Goal: Check status: Check status

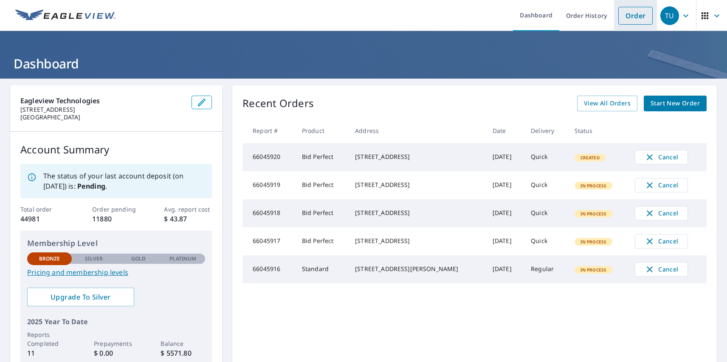
click at [629, 15] on link "Order" at bounding box center [636, 16] width 34 height 18
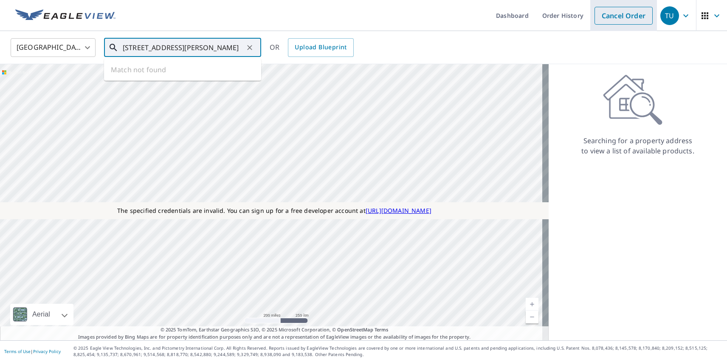
type input "[STREET_ADDRESS][PERSON_NAME]"
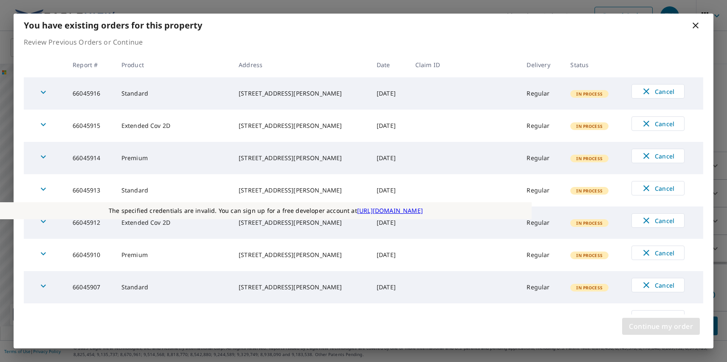
click at [661, 326] on span "Continue my order" at bounding box center [661, 326] width 64 height 12
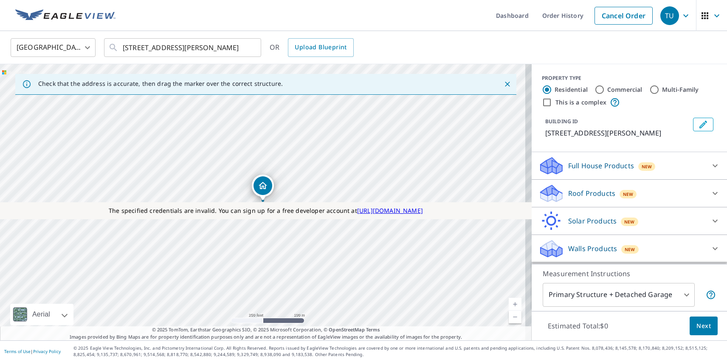
click at [565, 89] on label "Residential" at bounding box center [571, 89] width 33 height 8
click at [552, 89] on input "Residential" at bounding box center [547, 90] width 10 height 10
click at [574, 102] on label "This is a complex" at bounding box center [581, 102] width 51 height 8
click at [552, 102] on input "This is a complex" at bounding box center [547, 102] width 10 height 10
checkbox input "true"
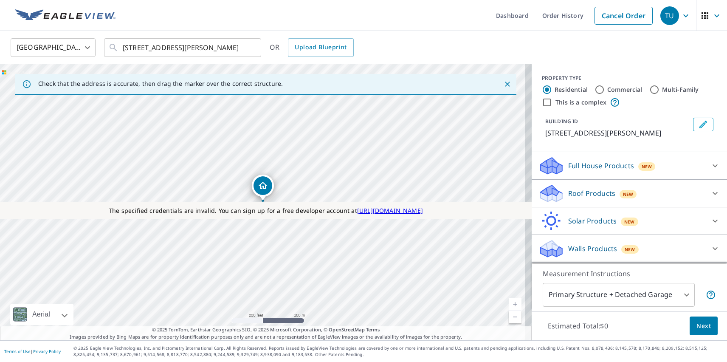
radio input "false"
radio input "true"
type input "4"
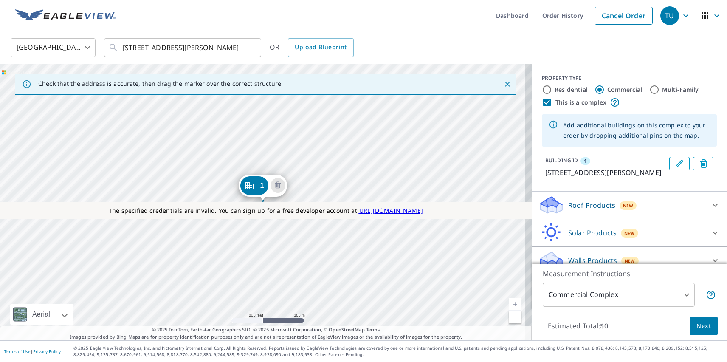
click at [170, 255] on div "1 [STREET_ADDRESS][PERSON_NAME]" at bounding box center [266, 202] width 532 height 276
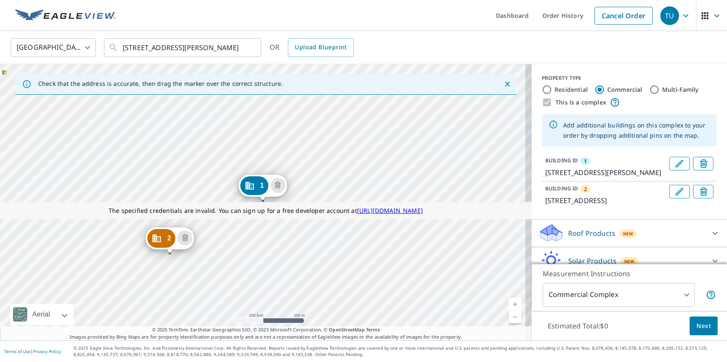
click at [234, 191] on div "2 [STREET_ADDRESS] 1 [STREET_ADDRESS][PERSON_NAME]" at bounding box center [266, 202] width 532 height 276
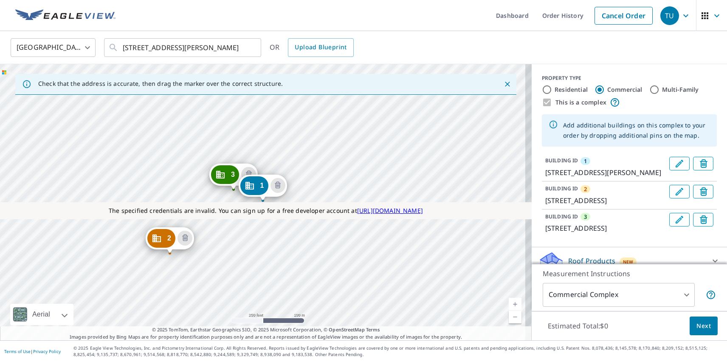
click at [565, 89] on label "Residential" at bounding box center [571, 89] width 33 height 8
click at [552, 89] on input "Residential" at bounding box center [547, 90] width 10 height 10
radio input "true"
type input "1"
click at [585, 283] on p "Roof Products" at bounding box center [591, 288] width 47 height 10
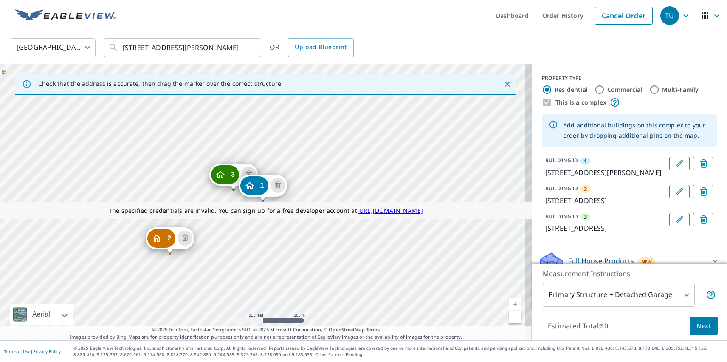
scroll to position [50, 0]
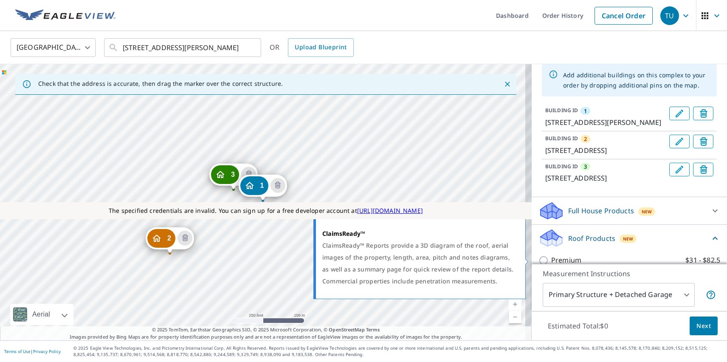
click at [568, 303] on p "ClaimsReady™" at bounding box center [574, 308] width 47 height 11
click at [551, 303] on input "ClaimsReady™ $31.5 - $79" at bounding box center [545, 308] width 13 height 10
checkbox input "true"
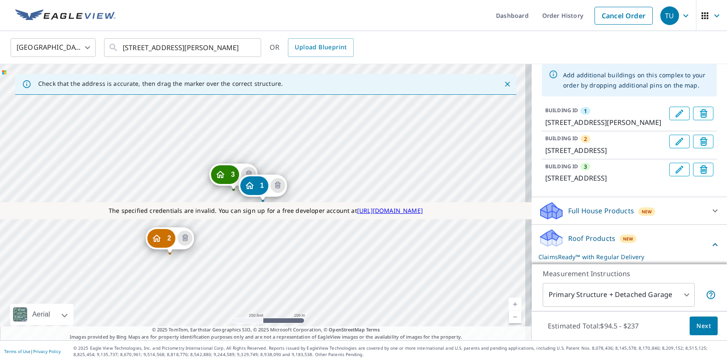
scroll to position [121, 0]
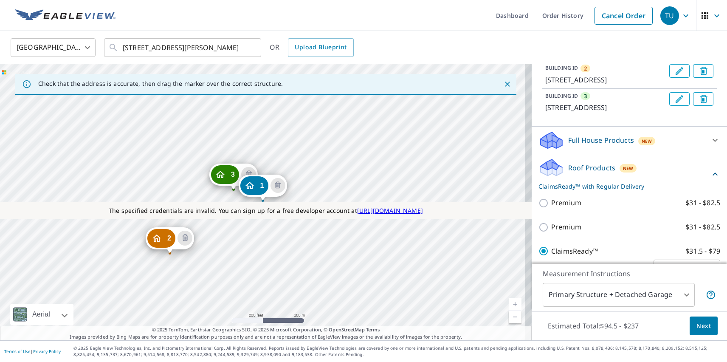
click at [698, 325] on span "Next" at bounding box center [704, 326] width 14 height 11
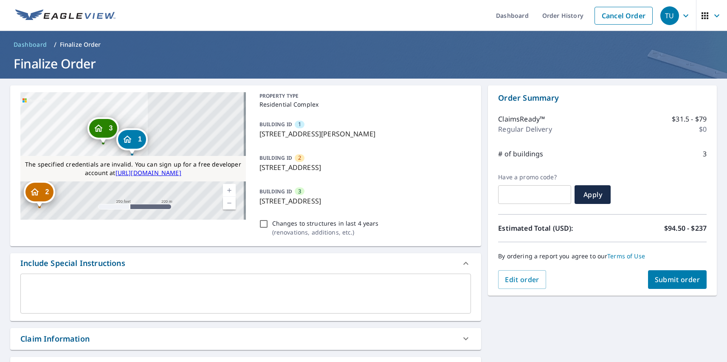
click at [39, 194] on icon "Dropped pin, building 2, Residential property, 71 San Marcos St Austin, TX 78702" at bounding box center [34, 192] width 10 height 10
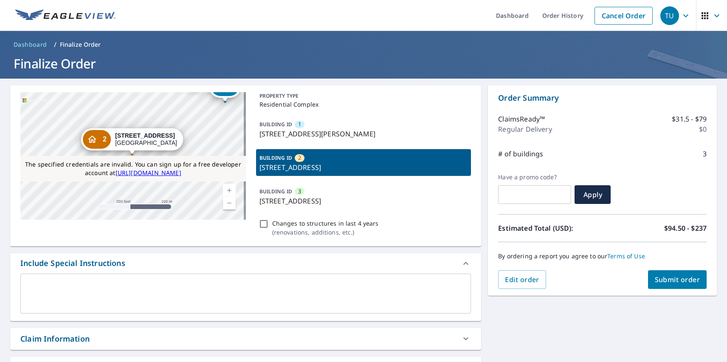
click at [664, 15] on div "TU" at bounding box center [670, 15] width 19 height 19
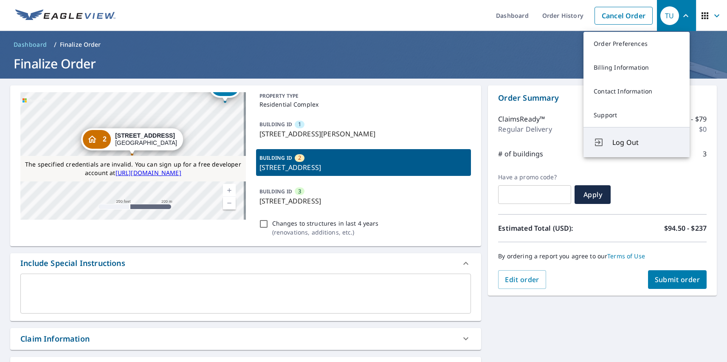
click at [646, 142] on span "Log Out" at bounding box center [646, 142] width 67 height 10
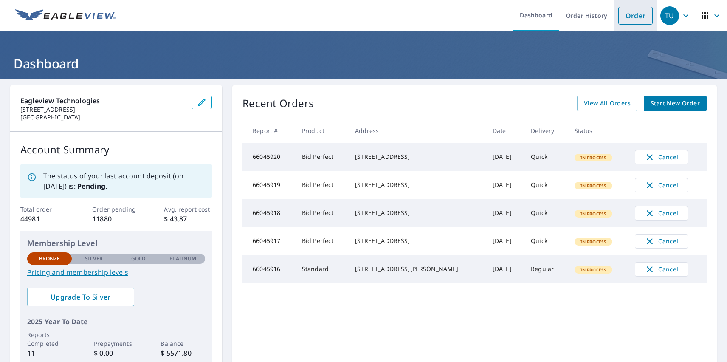
click at [629, 15] on link "Order" at bounding box center [636, 16] width 34 height 18
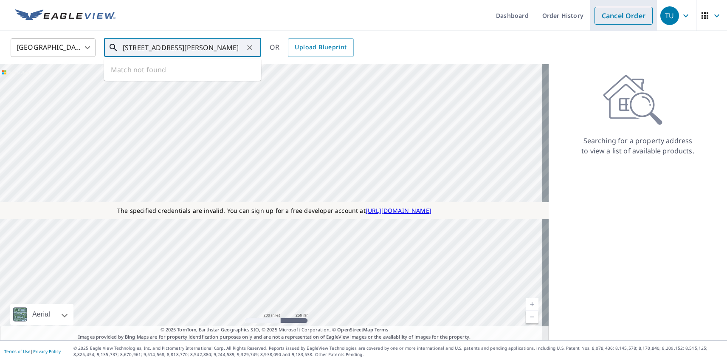
type input "[STREET_ADDRESS][PERSON_NAME]"
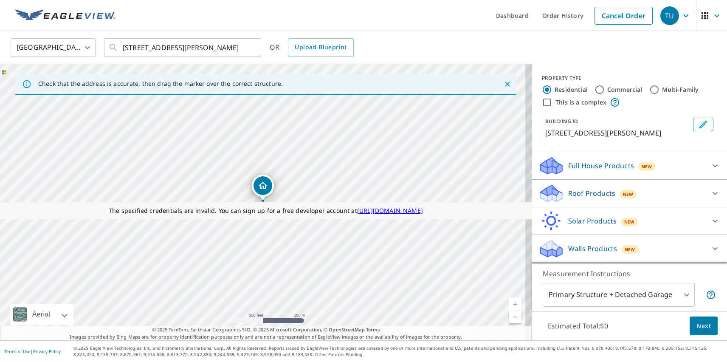
click at [664, 15] on div "TU" at bounding box center [670, 15] width 19 height 19
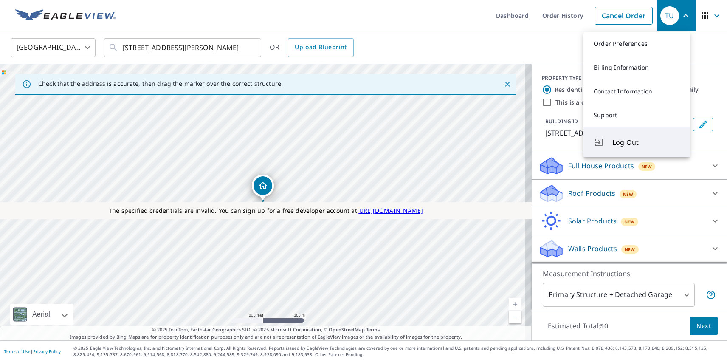
click at [646, 142] on span "Log Out" at bounding box center [646, 142] width 67 height 10
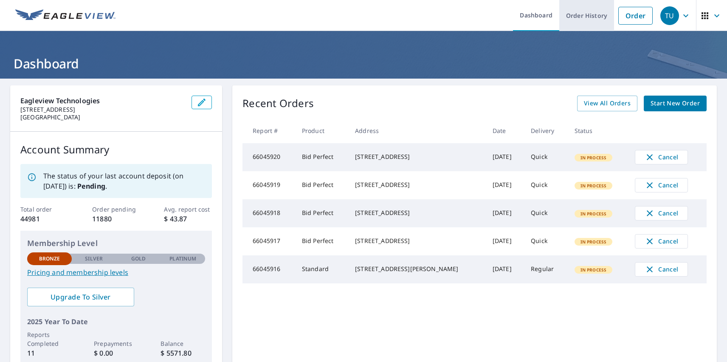
click at [581, 15] on link "Order History" at bounding box center [587, 15] width 55 height 31
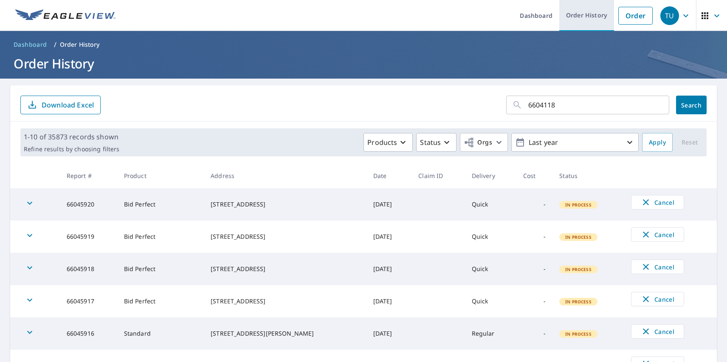
type input "66041181"
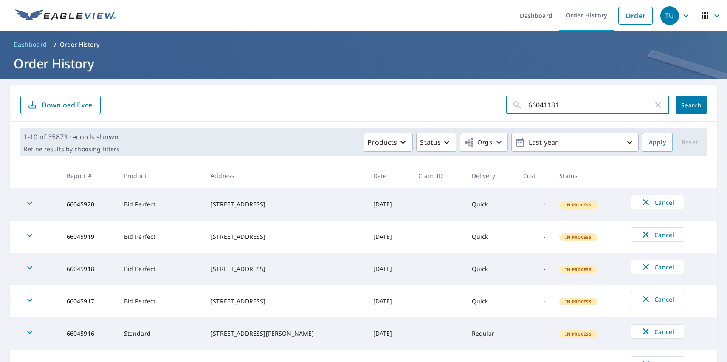
click at [685, 105] on span "Search" at bounding box center [691, 105] width 17 height 8
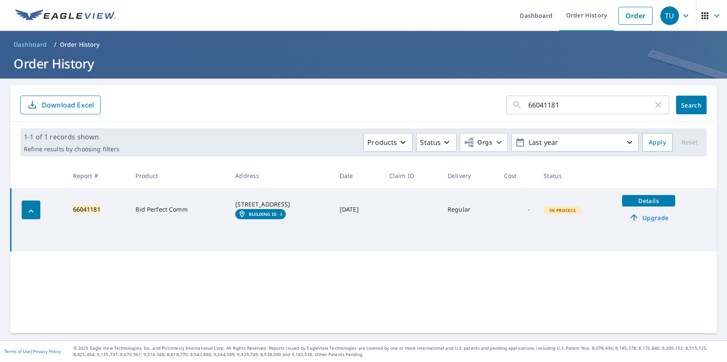
click at [253, 217] on em "Building ID" at bounding box center [263, 214] width 28 height 5
click at [664, 15] on div "TU" at bounding box center [670, 15] width 19 height 19
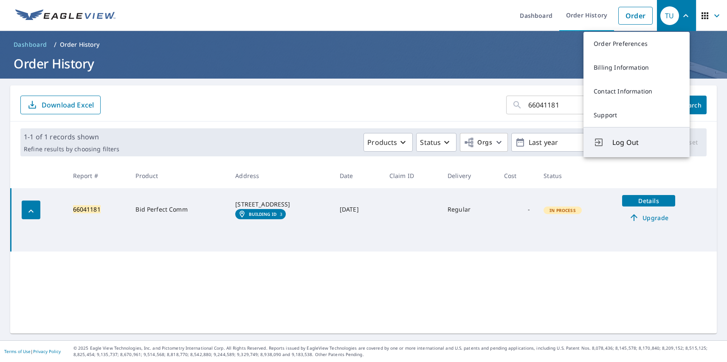
click at [646, 142] on span "Log Out" at bounding box center [646, 142] width 67 height 10
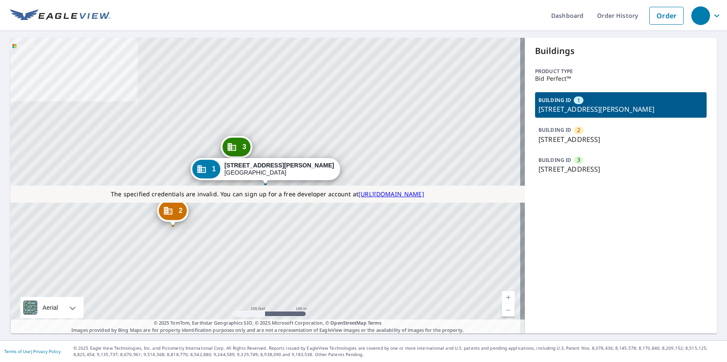
click at [615, 164] on p "503 Willow St, Austin, TX, 78701" at bounding box center [621, 169] width 165 height 10
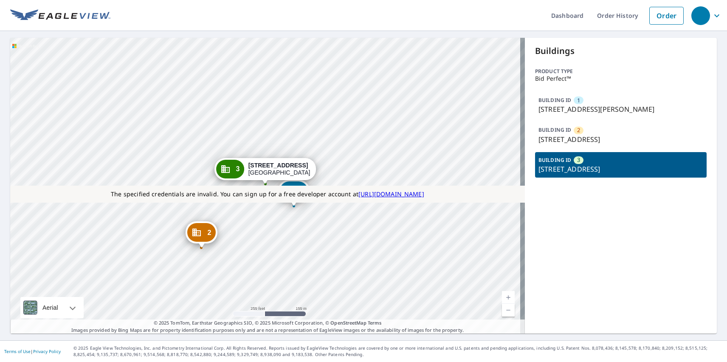
click at [615, 135] on p "78 Trinity St, Austin, TX, 78701" at bounding box center [621, 139] width 165 height 10
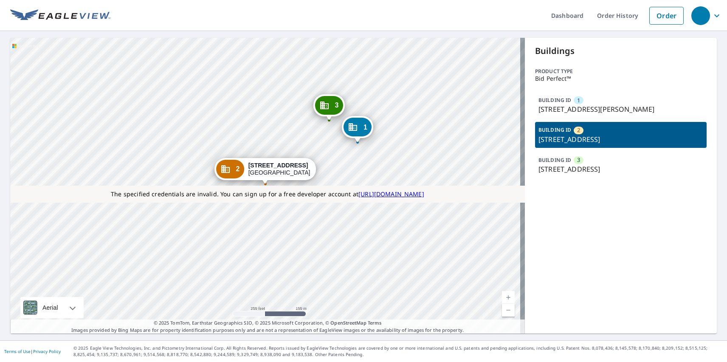
click at [615, 105] on p "600 Davis St, Austin, TX, 78701" at bounding box center [621, 109] width 165 height 10
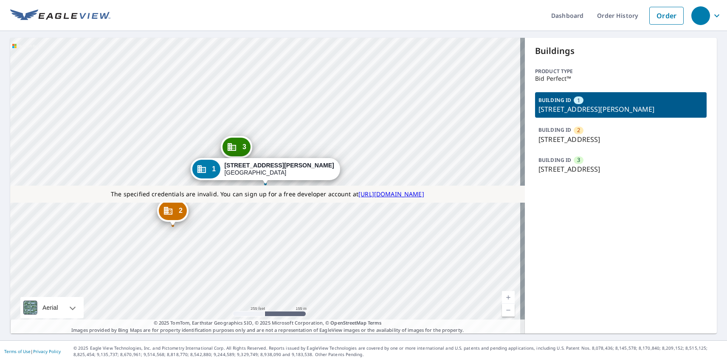
click at [503, 297] on link "Current Level 17, Zoom In" at bounding box center [508, 297] width 13 height 13
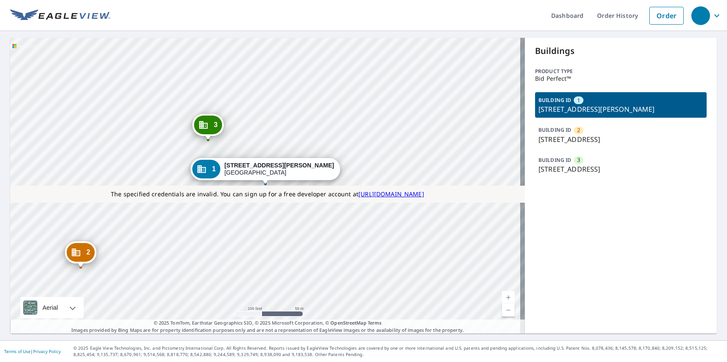
click at [503, 310] on link "Current Level 18, Zoom Out" at bounding box center [508, 310] width 13 height 13
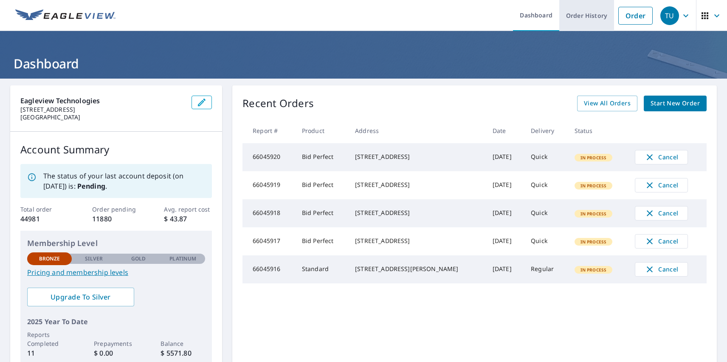
click at [581, 15] on link "Order History" at bounding box center [587, 15] width 55 height 31
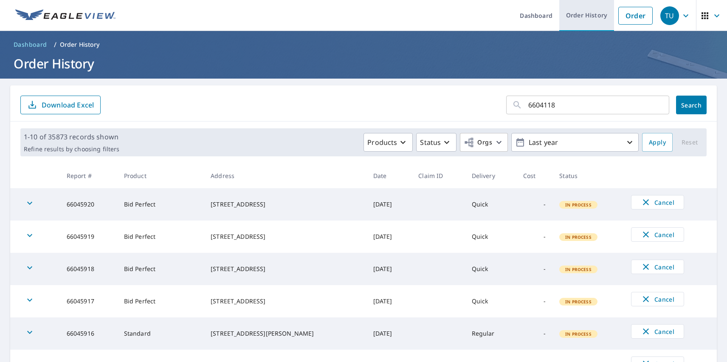
type input "66041181"
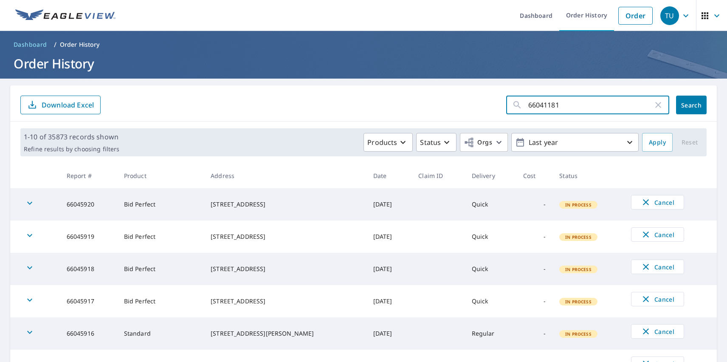
click at [685, 105] on span "Search" at bounding box center [691, 105] width 17 height 8
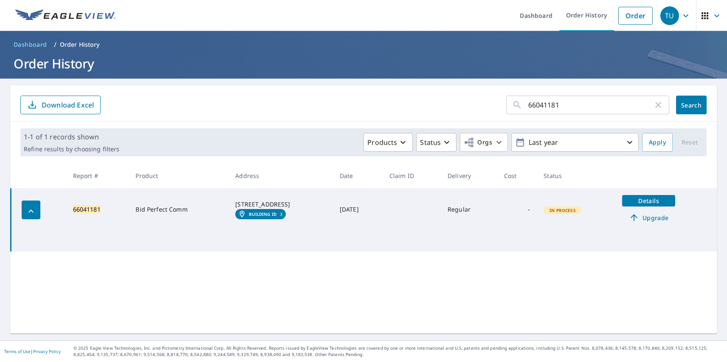
click at [646, 201] on span "Details" at bounding box center [648, 201] width 43 height 8
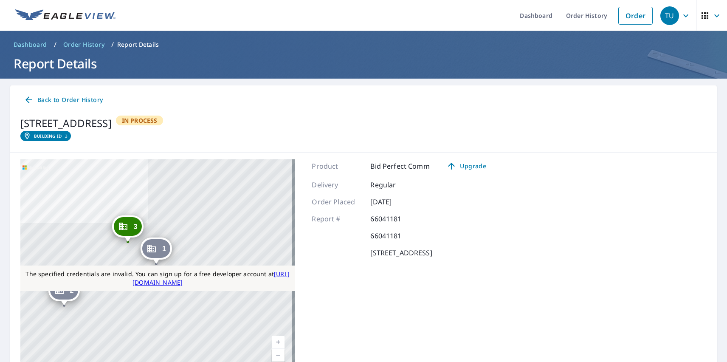
click at [276, 342] on link "Current Level 17, Zoom In" at bounding box center [278, 342] width 13 height 13
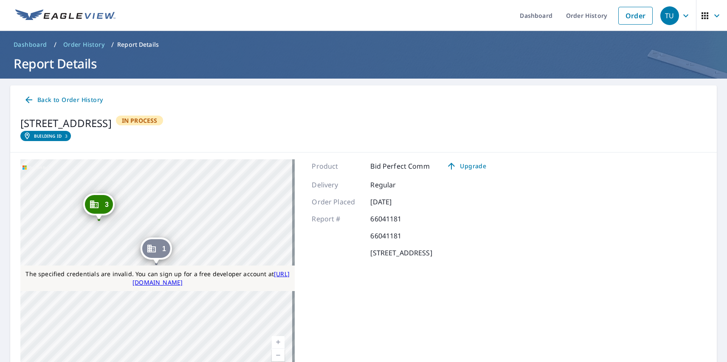
click at [276, 355] on link "Current Level 18, Zoom Out" at bounding box center [278, 355] width 13 height 13
click at [664, 15] on div "TU" at bounding box center [670, 15] width 19 height 19
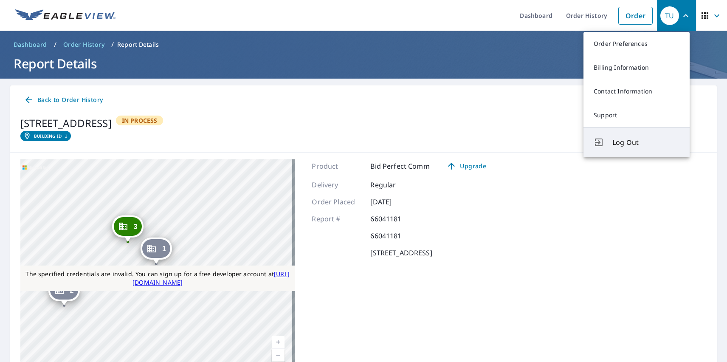
click at [646, 142] on span "Log Out" at bounding box center [646, 142] width 67 height 10
